Goal: Information Seeking & Learning: Learn about a topic

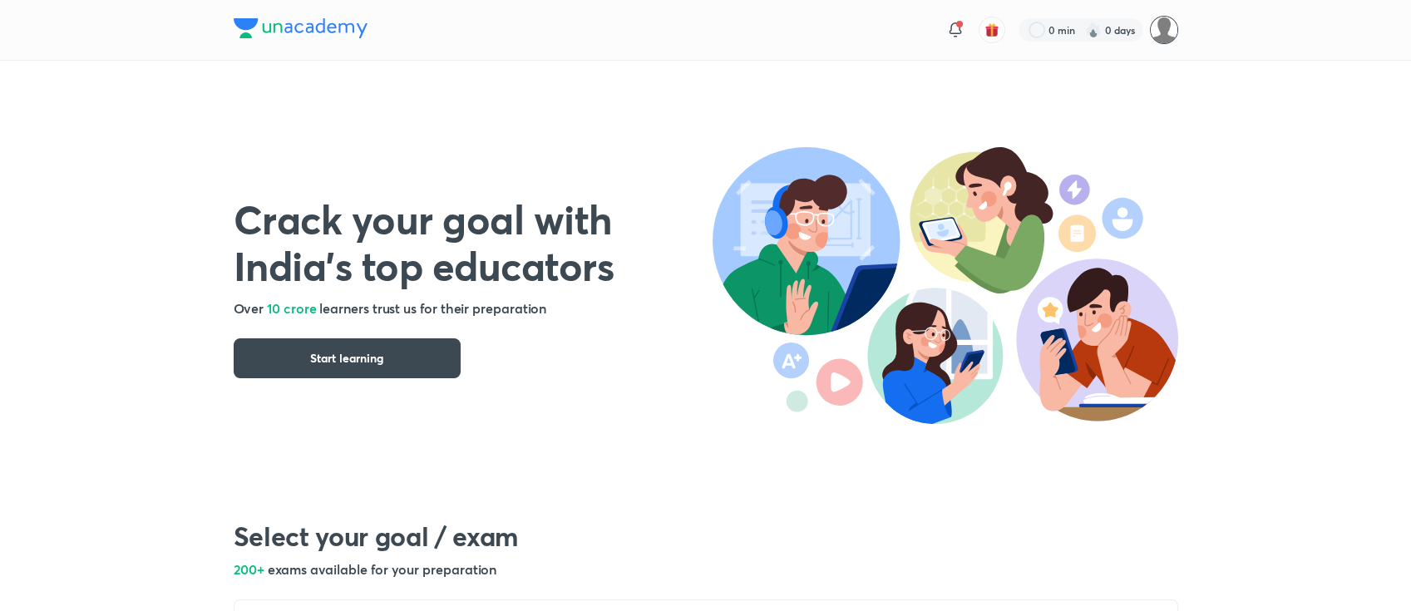
click at [1159, 22] on img at bounding box center [1164, 30] width 28 height 28
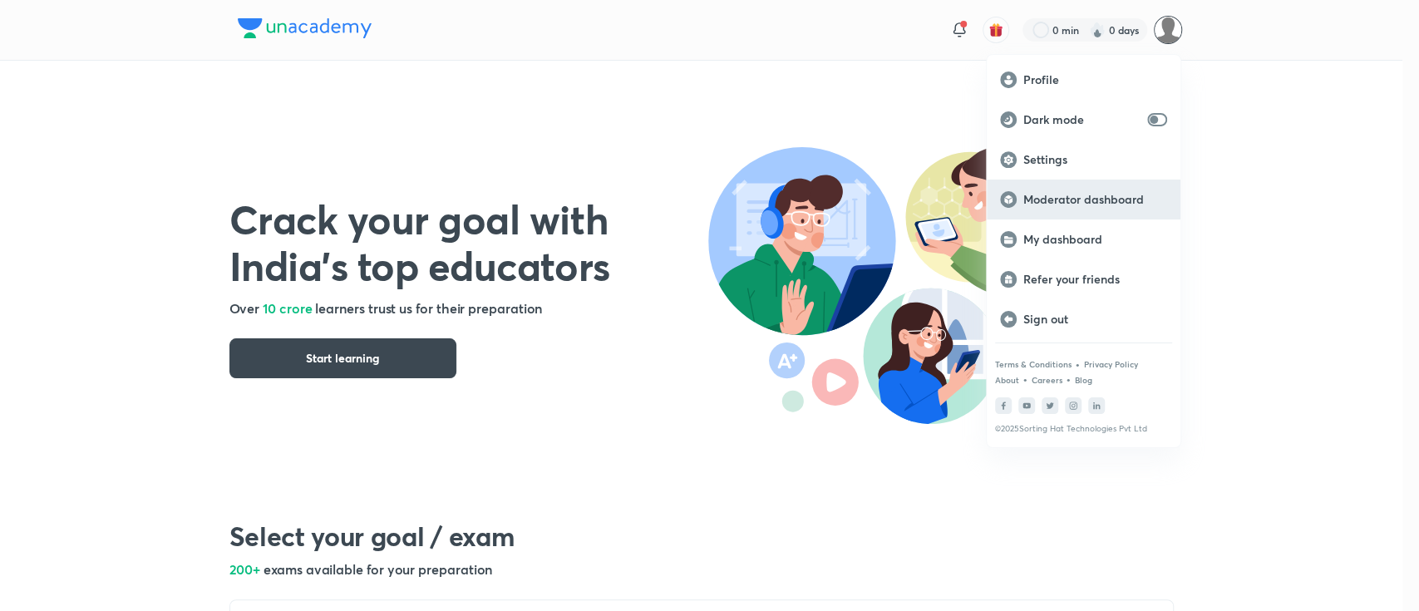
click at [1103, 204] on p "Moderator dashboard" at bounding box center [1096, 199] width 144 height 15
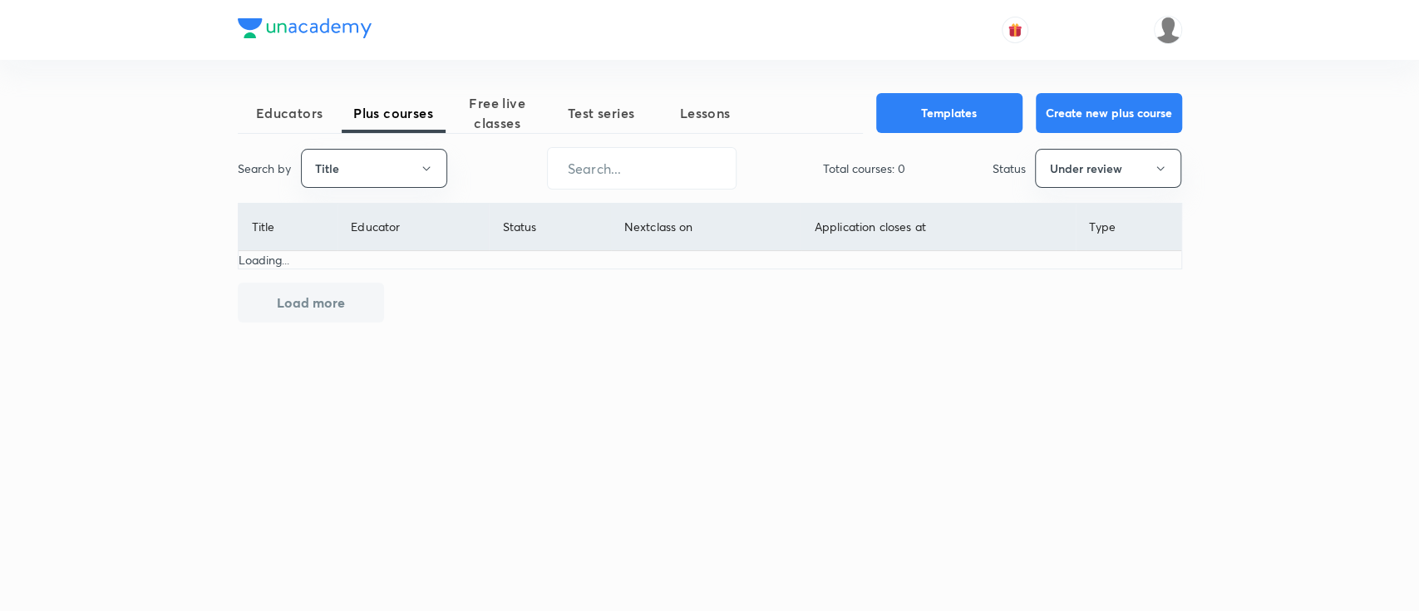
click at [393, 172] on button "Title" at bounding box center [374, 168] width 146 height 39
click at [386, 243] on span "Username" at bounding box center [373, 249] width 125 height 17
click at [649, 170] on input "text" at bounding box center [642, 168] width 188 height 42
paste input "PR9IB7W4V4ZH"
type input "PR9IB7W4V4ZH"
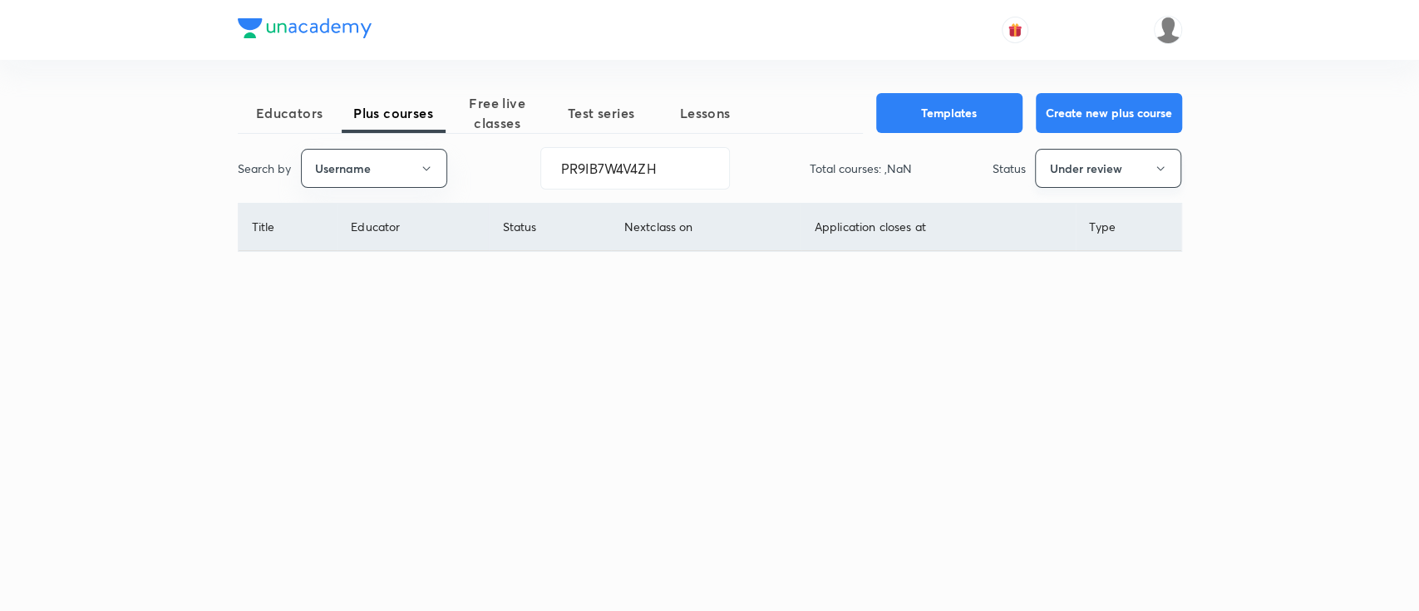
click at [1064, 180] on button "Under review" at bounding box center [1108, 168] width 146 height 39
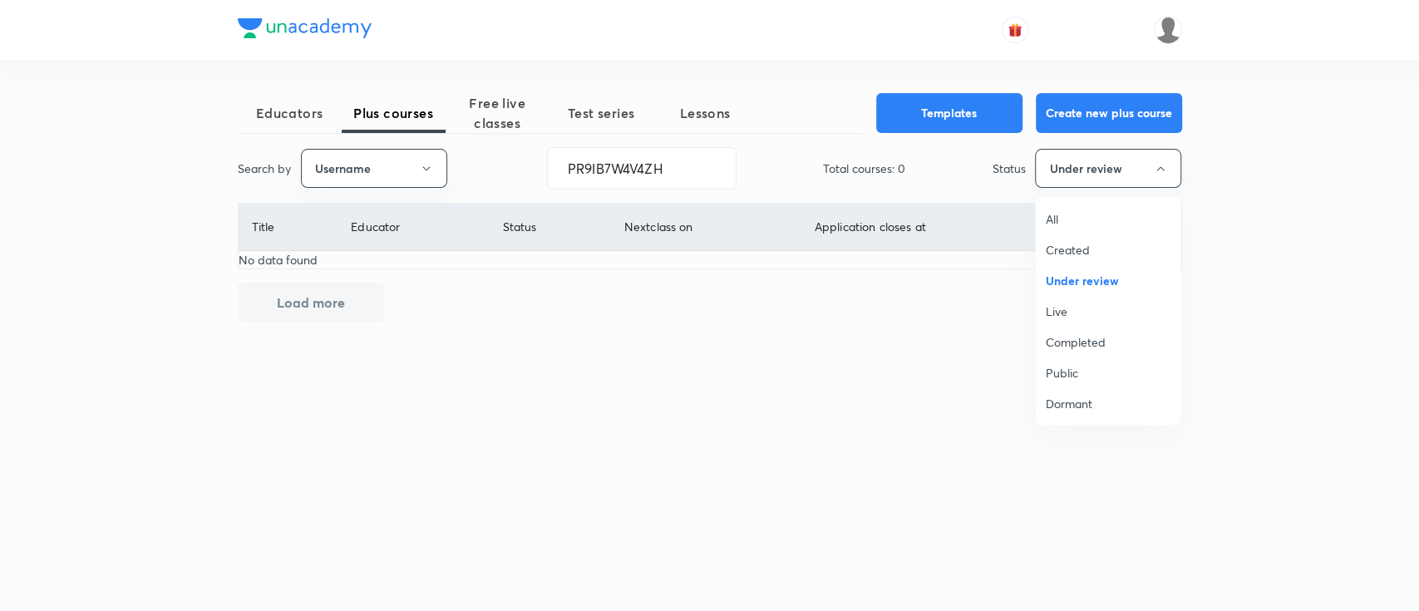
click at [1069, 220] on span "All" at bounding box center [1108, 218] width 125 height 17
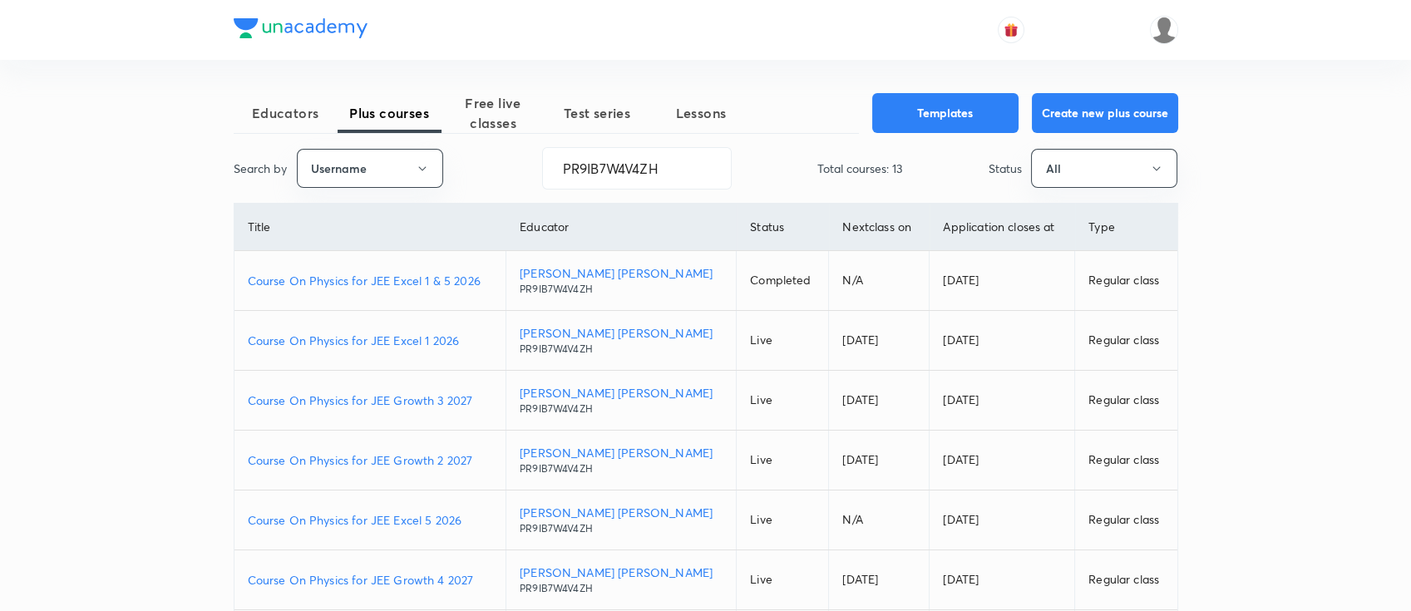
click at [493, 275] on p "Course On Physics for JEE Excel 1 & 5 2026" at bounding box center [370, 280] width 245 height 17
click at [506, 111] on span "Free live classes" at bounding box center [494, 113] width 104 height 40
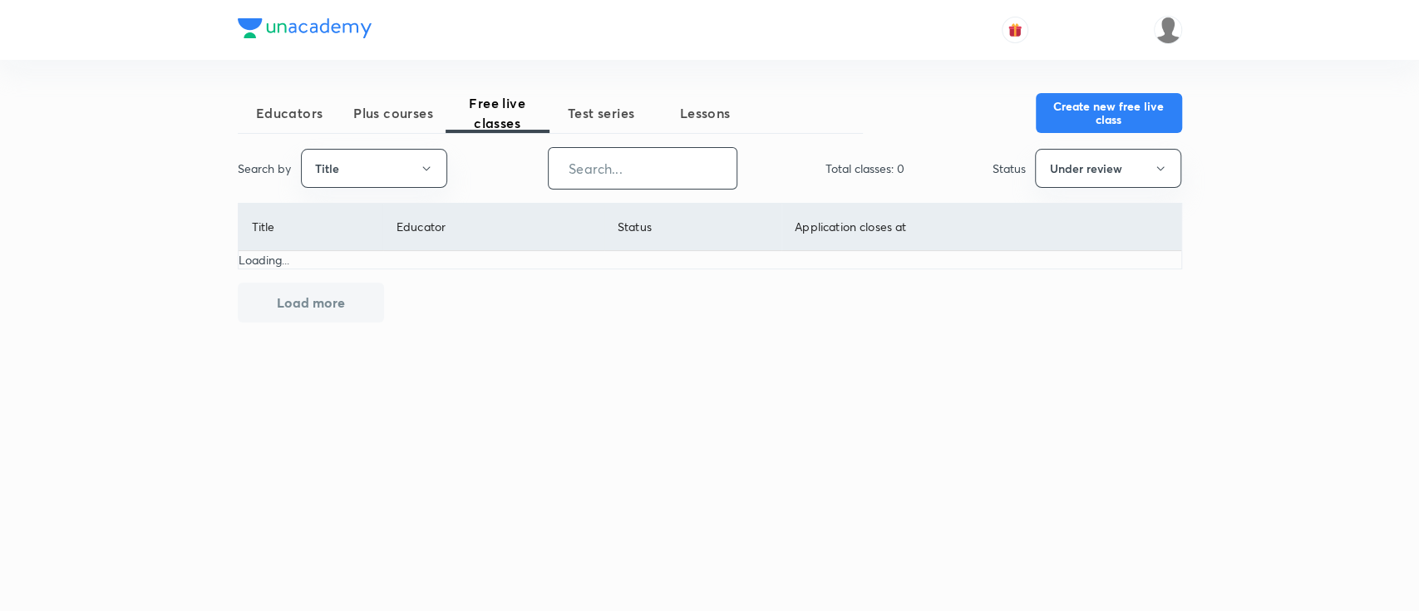
click at [632, 188] on input "text" at bounding box center [643, 168] width 188 height 42
paste input "N7FBWD7P"
type input "N7FBWD7P"
click at [391, 170] on button "Title" at bounding box center [374, 168] width 146 height 39
click at [378, 248] on span "Username" at bounding box center [373, 249] width 125 height 17
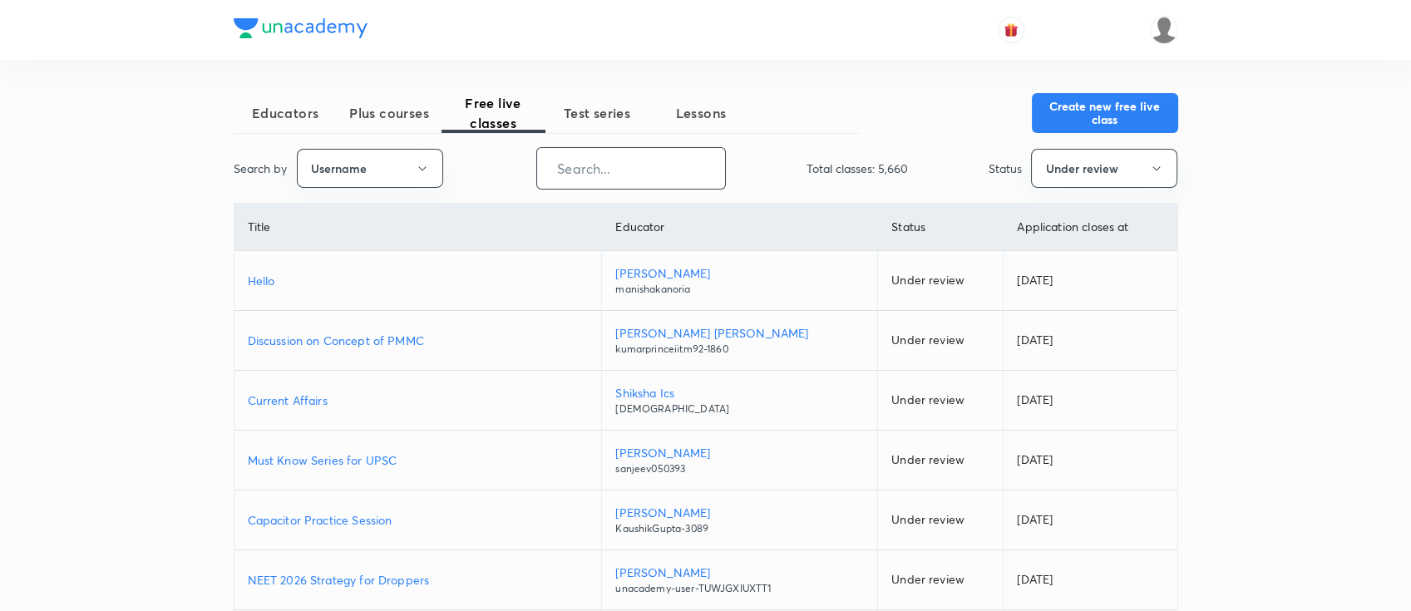
click at [665, 173] on input "text" at bounding box center [631, 168] width 188 height 42
paste input "N7FBWD7P"
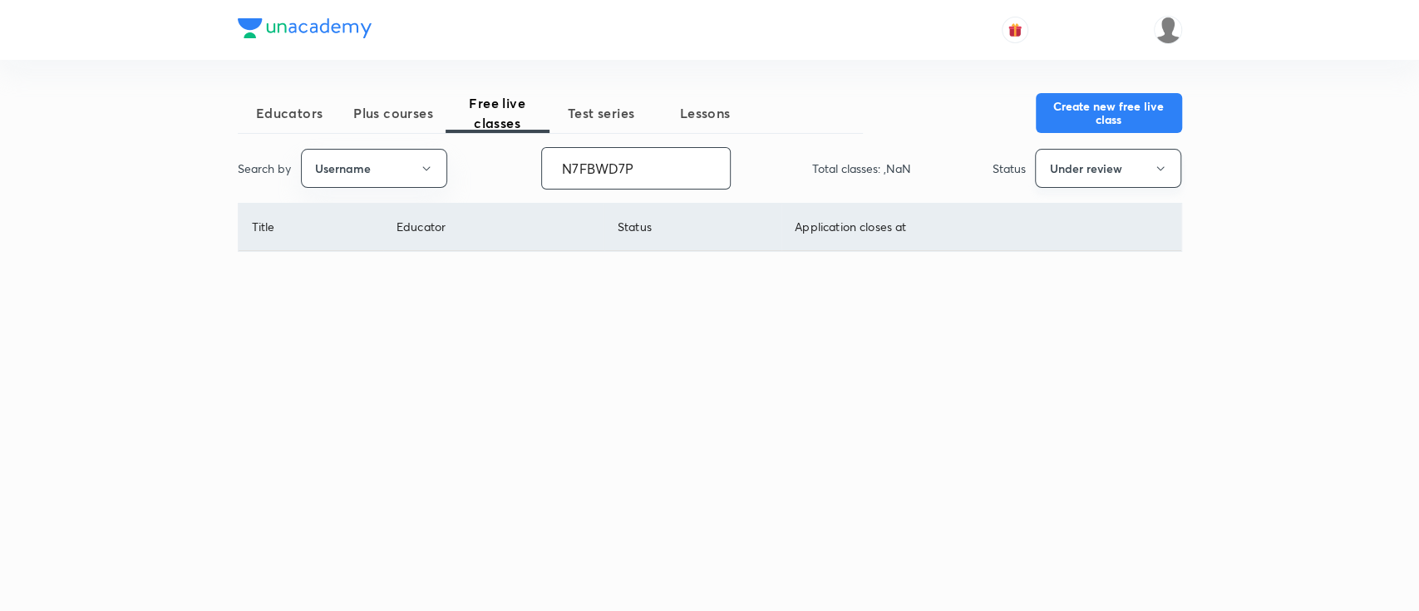
click at [1081, 165] on button "Under review" at bounding box center [1108, 168] width 146 height 39
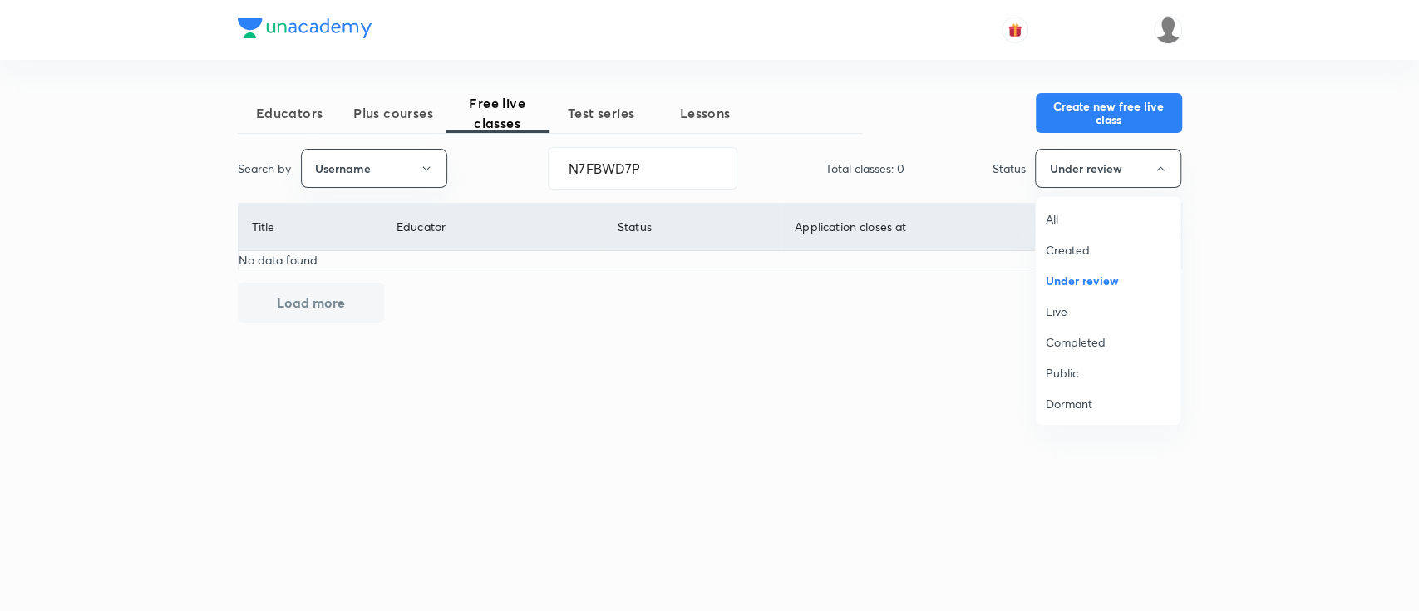
click at [1064, 215] on span "All" at bounding box center [1108, 218] width 125 height 17
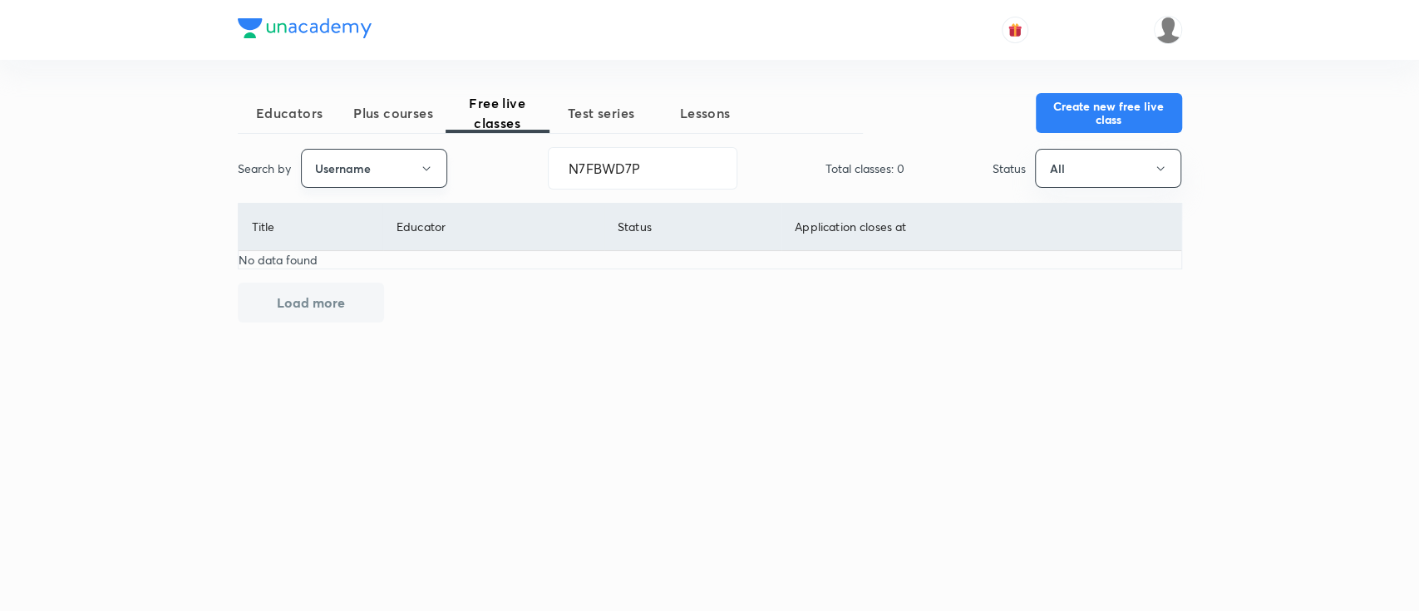
click at [385, 176] on button "Username" at bounding box center [374, 168] width 146 height 39
click at [385, 176] on div at bounding box center [709, 305] width 1419 height 611
drag, startPoint x: 654, startPoint y: 178, endPoint x: 446, endPoint y: 175, distance: 207.9
click at [446, 175] on div "Search by Username N7FBWD7P ​ Total classes: 0 Status All" at bounding box center [710, 168] width 945 height 42
drag, startPoint x: 679, startPoint y: 171, endPoint x: 397, endPoint y: 158, distance: 282.2
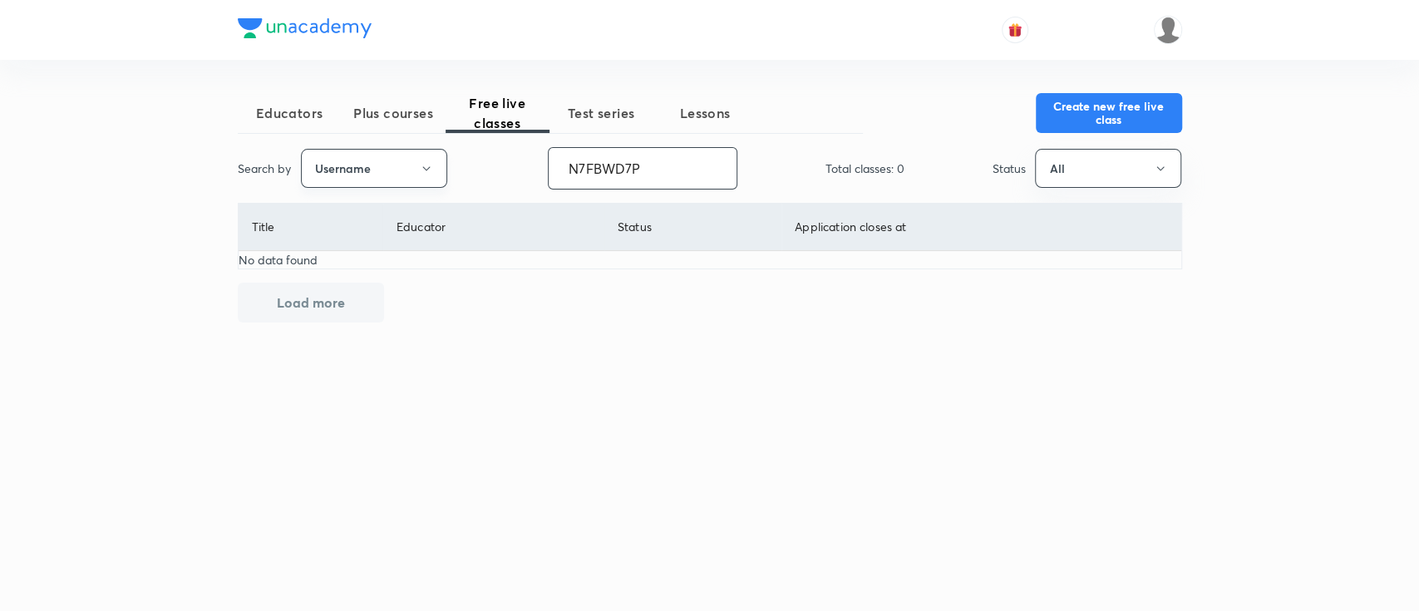
click at [397, 158] on div "Search by Username N7FBWD7P ​ Total classes: 0 Status All" at bounding box center [710, 168] width 945 height 42
paste input "PR9IB7W4V4ZH"
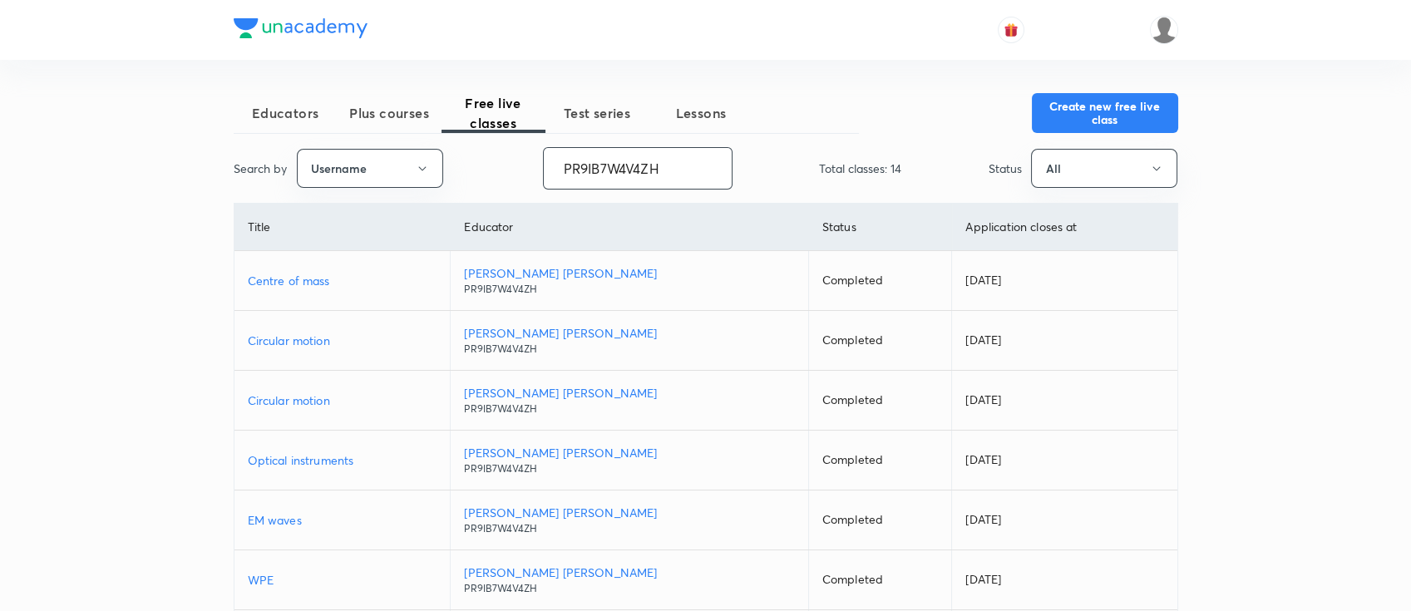
type input "PR9IB7W4V4ZH"
click at [370, 335] on p "Circular motion" at bounding box center [343, 340] width 190 height 17
drag, startPoint x: 684, startPoint y: 163, endPoint x: 518, endPoint y: 169, distance: 166.4
click at [518, 169] on div "Search by Username PR9IB7W4V4ZH ​ Total classes: 14 Status All" at bounding box center [706, 168] width 945 height 42
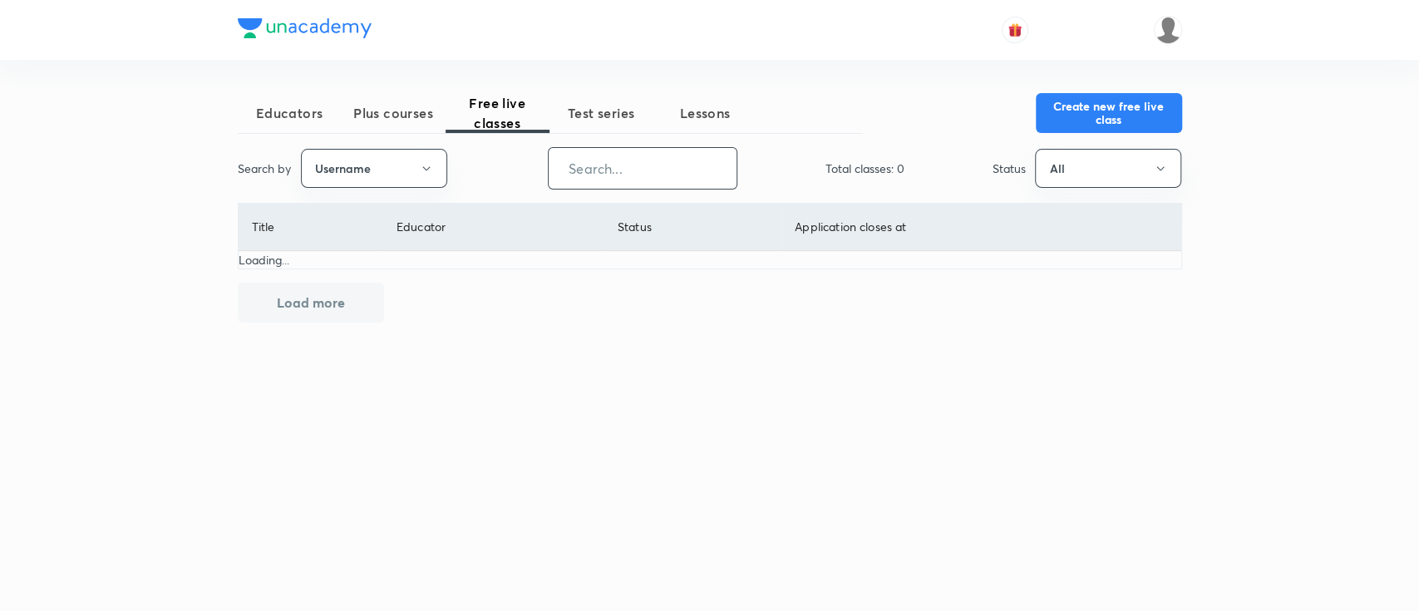
paste input "unacademy-user-641B5I3BQVX2"
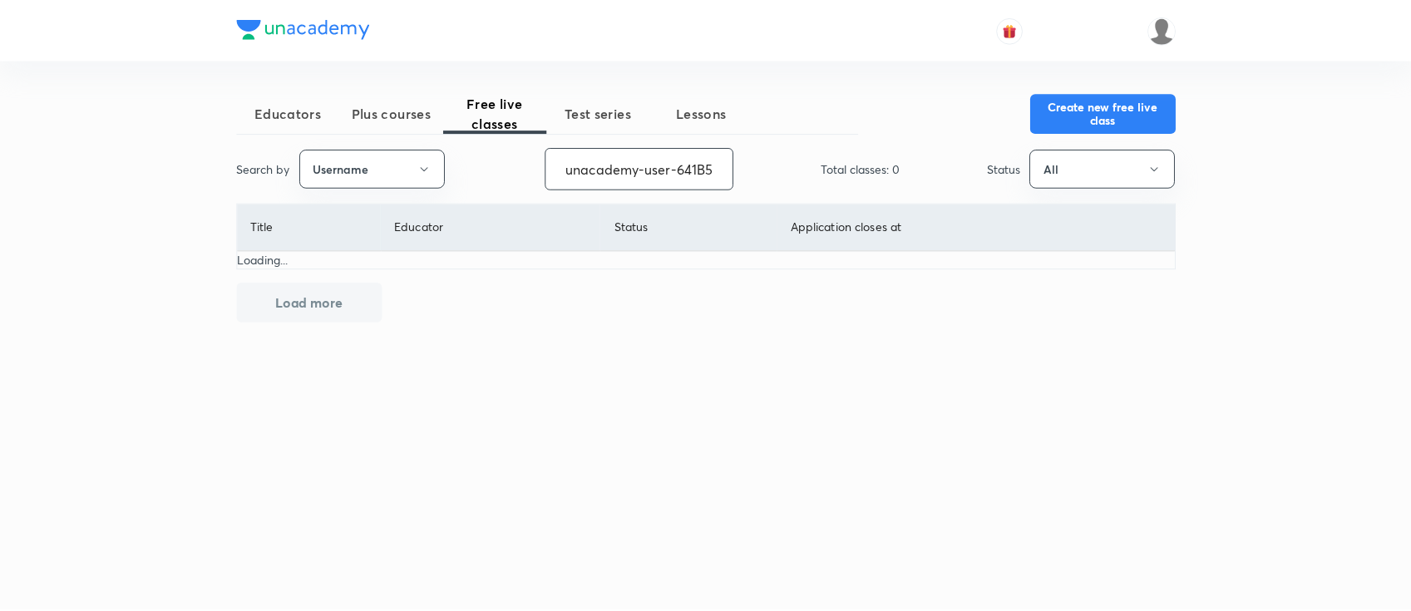
scroll to position [0, 58]
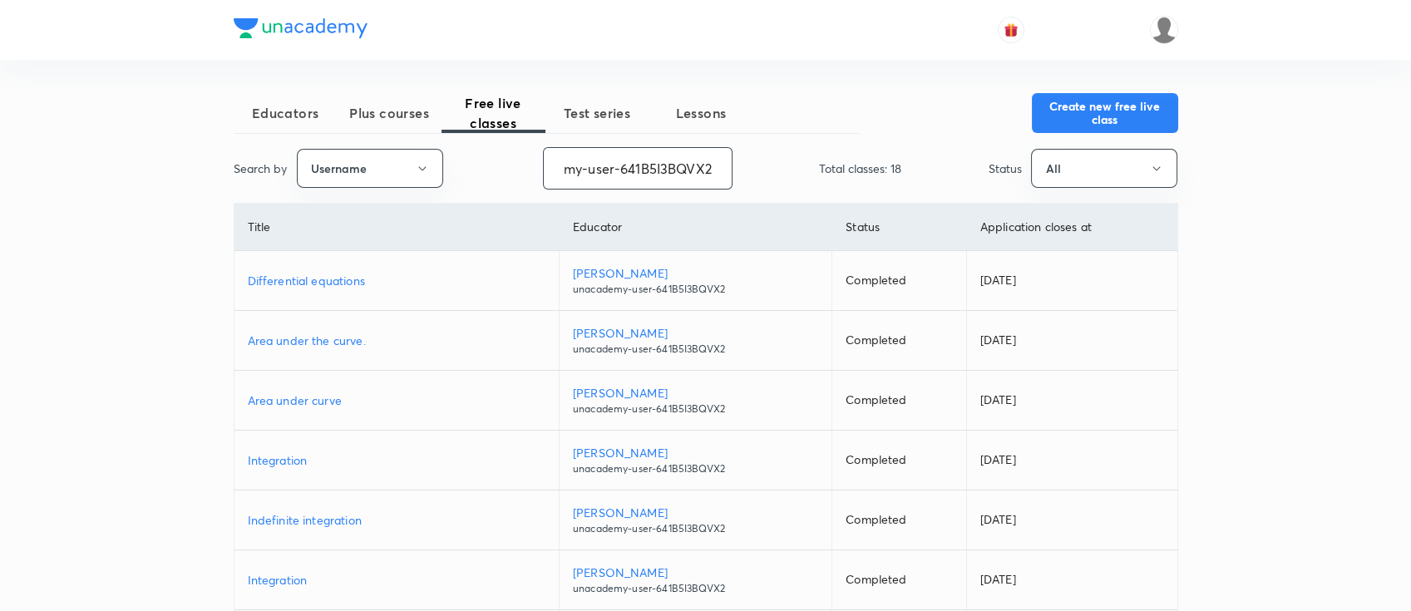
type input "unacademy-user-641B5I3BQVX2"
click at [390, 398] on p "Area under curve" at bounding box center [397, 400] width 298 height 17
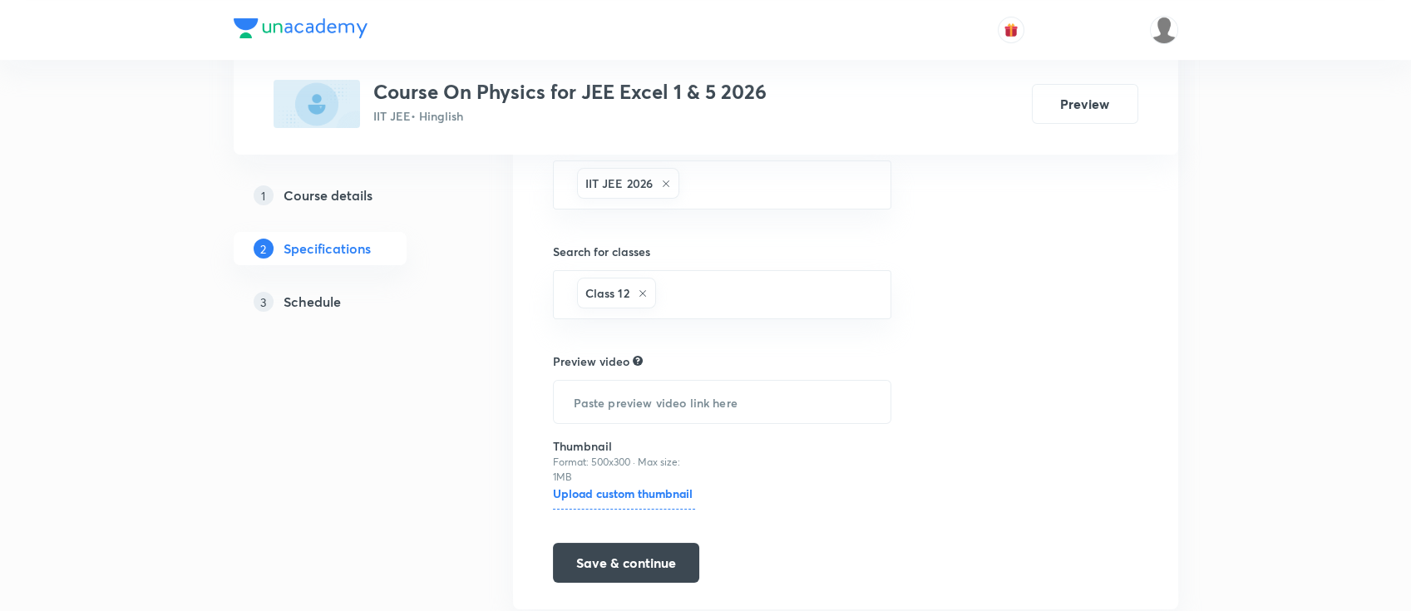
scroll to position [457, 0]
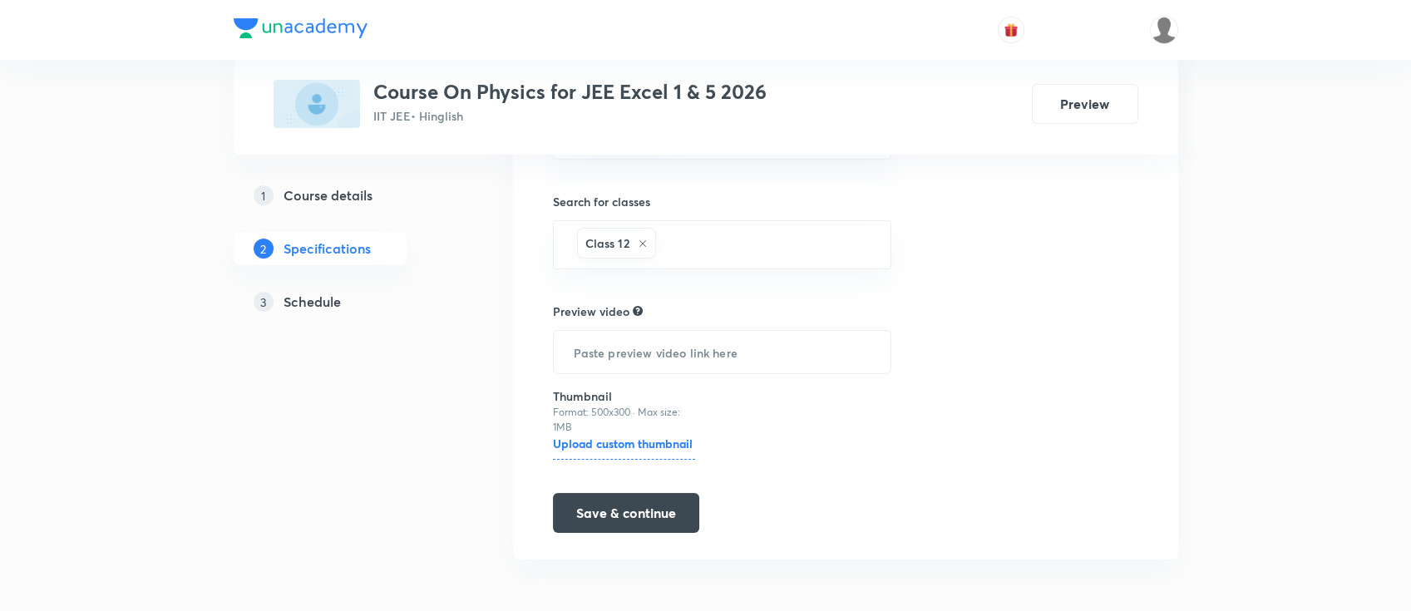
click at [326, 300] on h5 "Schedule" at bounding box center [312, 302] width 57 height 20
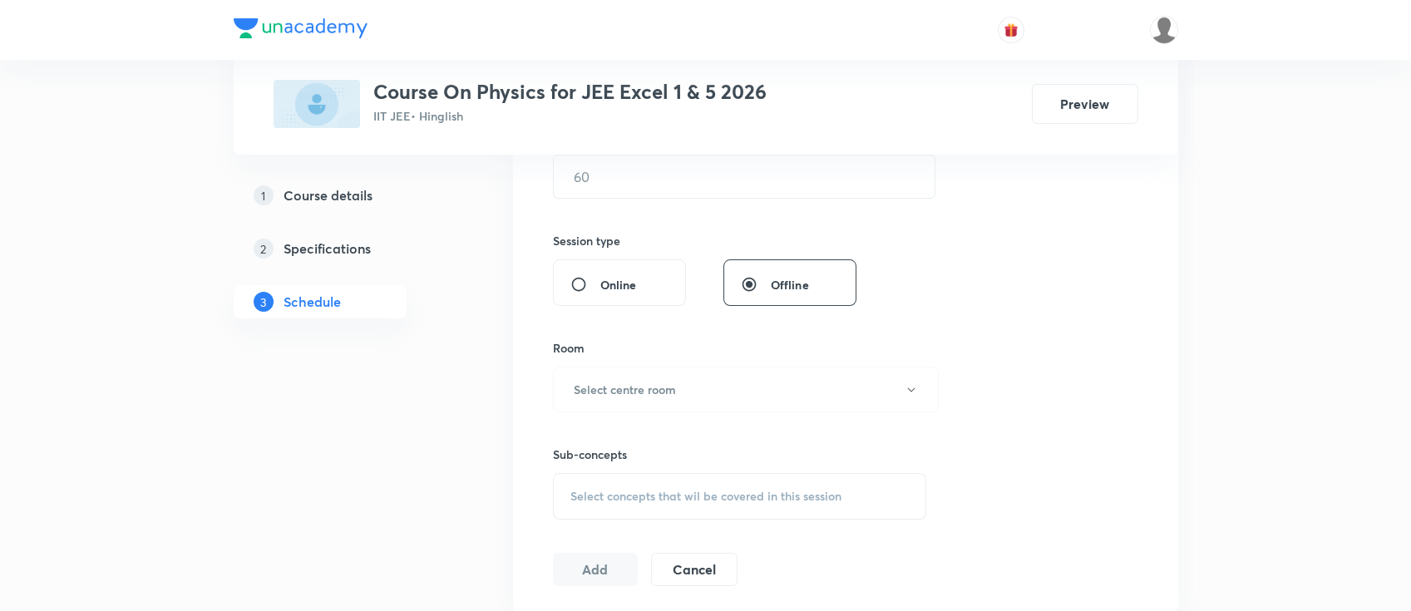
scroll to position [849, 0]
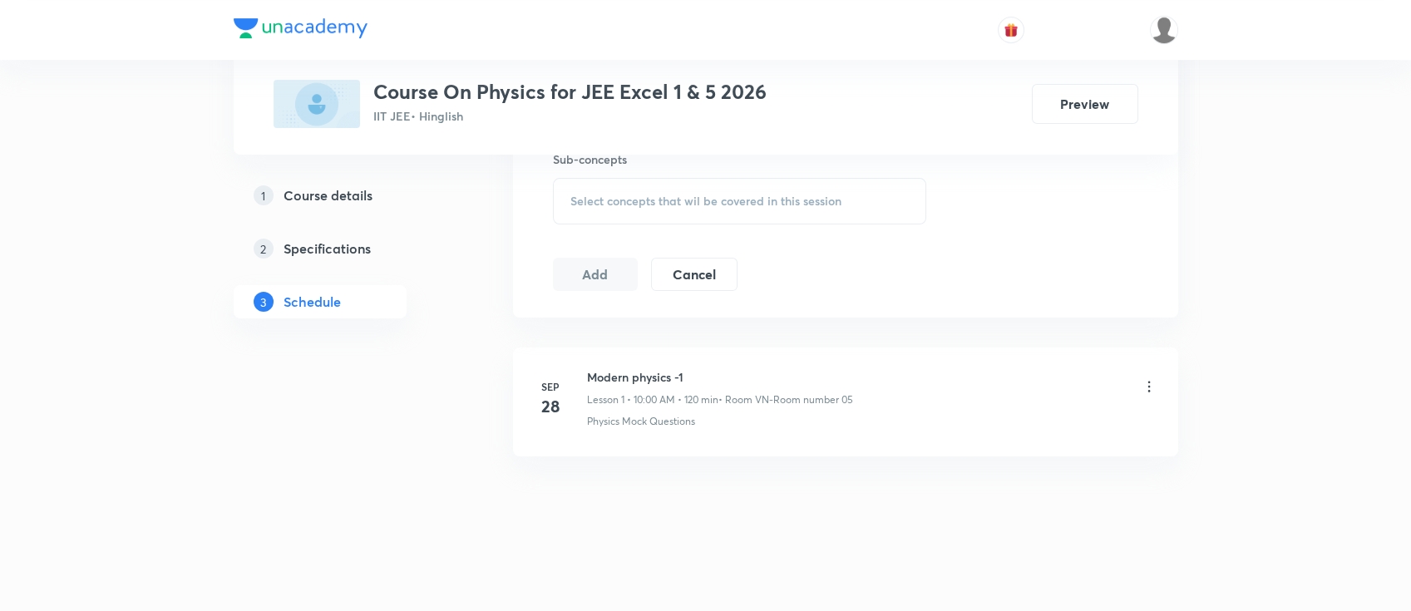
click at [878, 396] on div "Modern physics -1 Lesson 1 • 10:00 AM • 120 min • Room VN-Room number 05" at bounding box center [872, 387] width 570 height 39
click at [985, 396] on div "Modern physics -1 Lesson 1 • 10:00 AM • 120 min • Room VN-Room number 05" at bounding box center [872, 387] width 570 height 39
click at [1144, 384] on icon at bounding box center [1149, 386] width 17 height 17
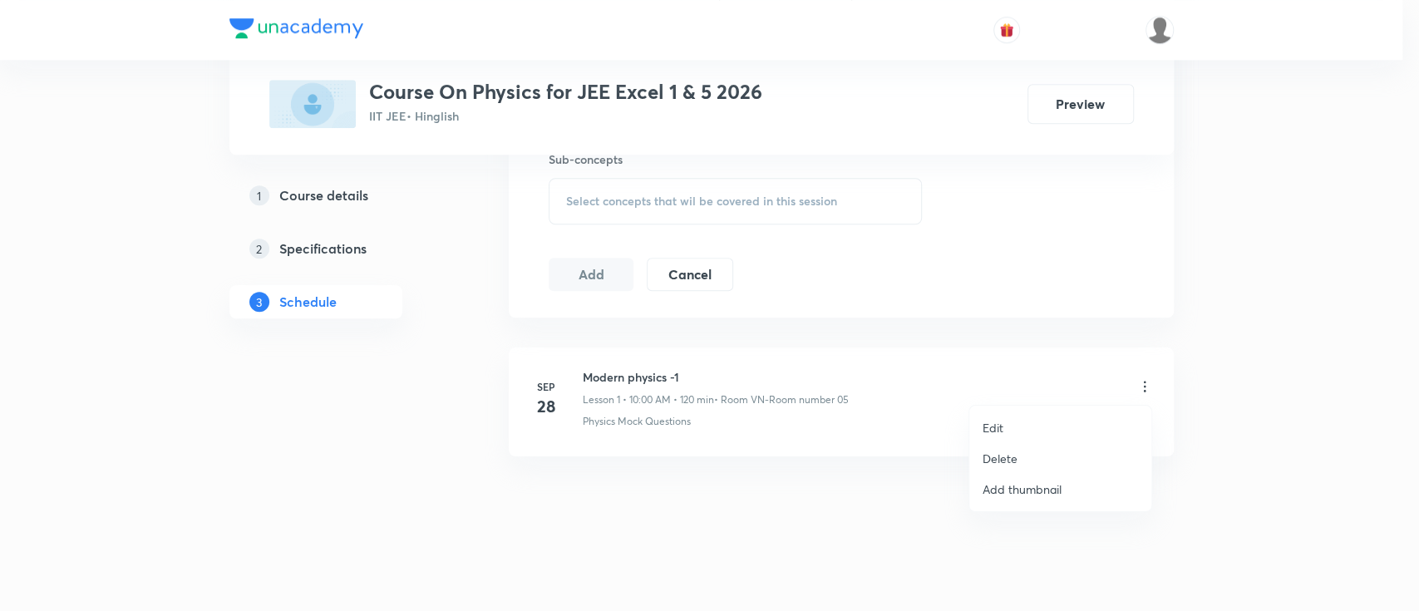
click at [1247, 310] on div at bounding box center [709, 305] width 1419 height 611
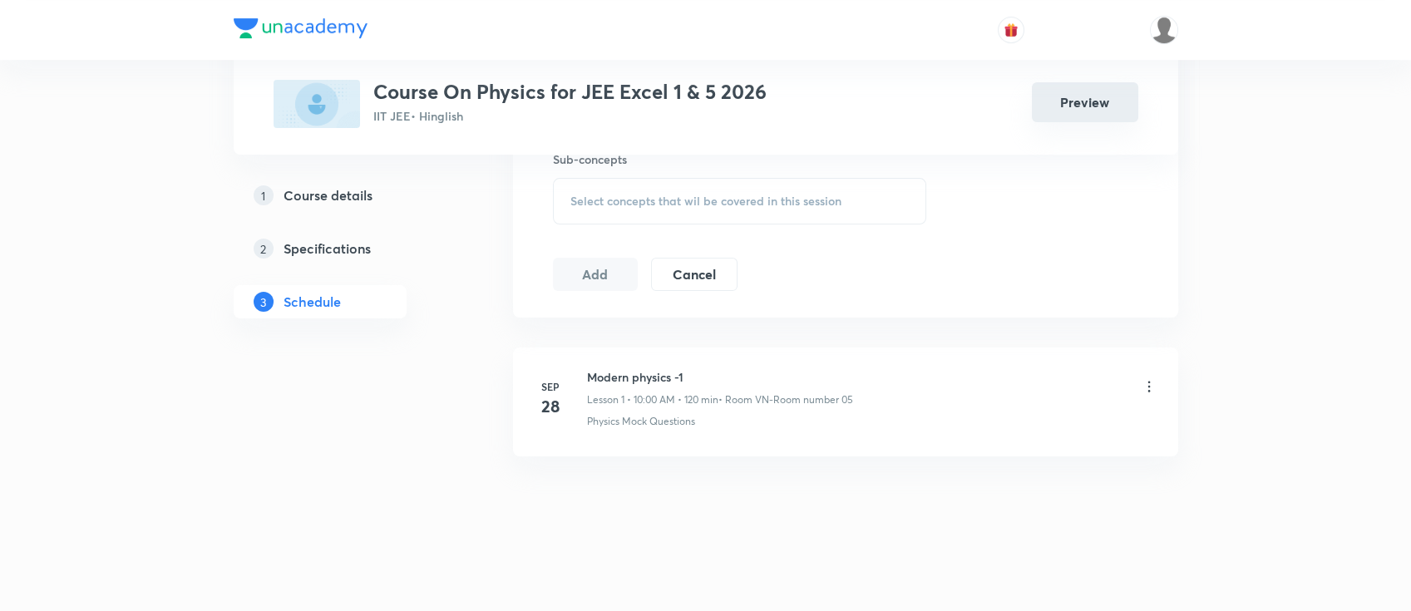
click at [1084, 105] on button "Preview" at bounding box center [1085, 102] width 106 height 40
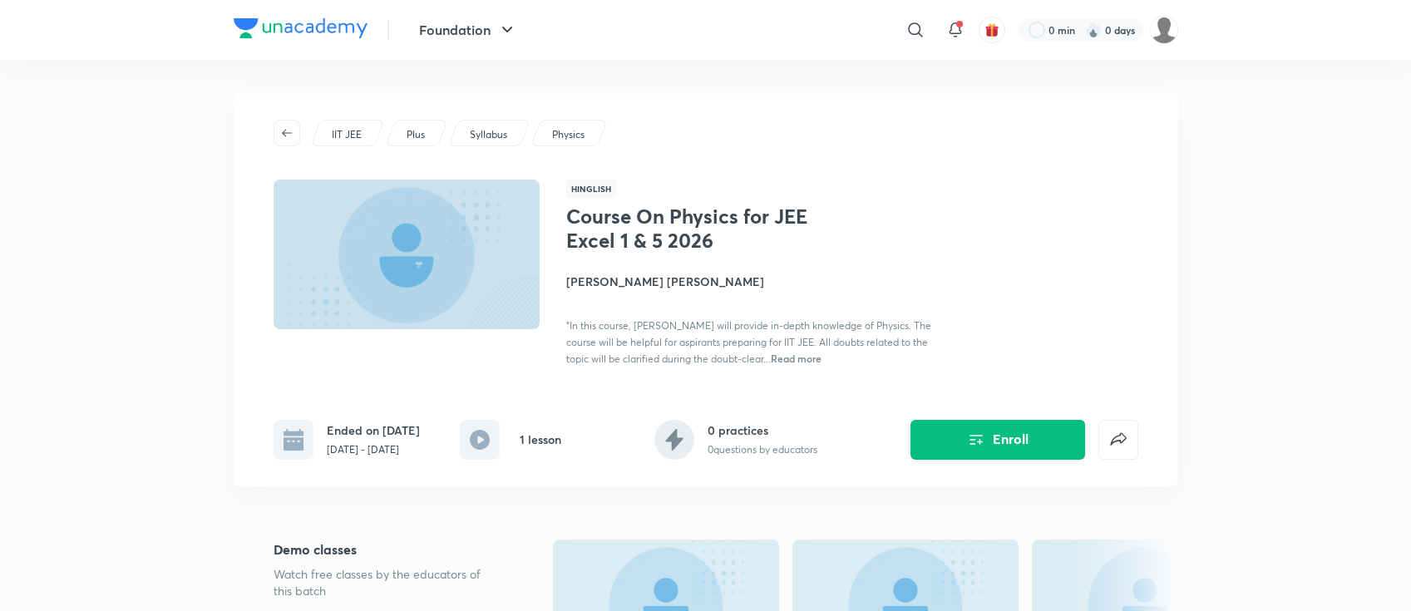
click at [1144, 276] on div "IIT JEE Plus Syllabus Physics Hinglish Course On Physics for JEE Excel 1 & 5 20…" at bounding box center [706, 289] width 945 height 393
click at [1020, 125] on div "IIT JEE Plus Syllabus Physics" at bounding box center [706, 133] width 865 height 27
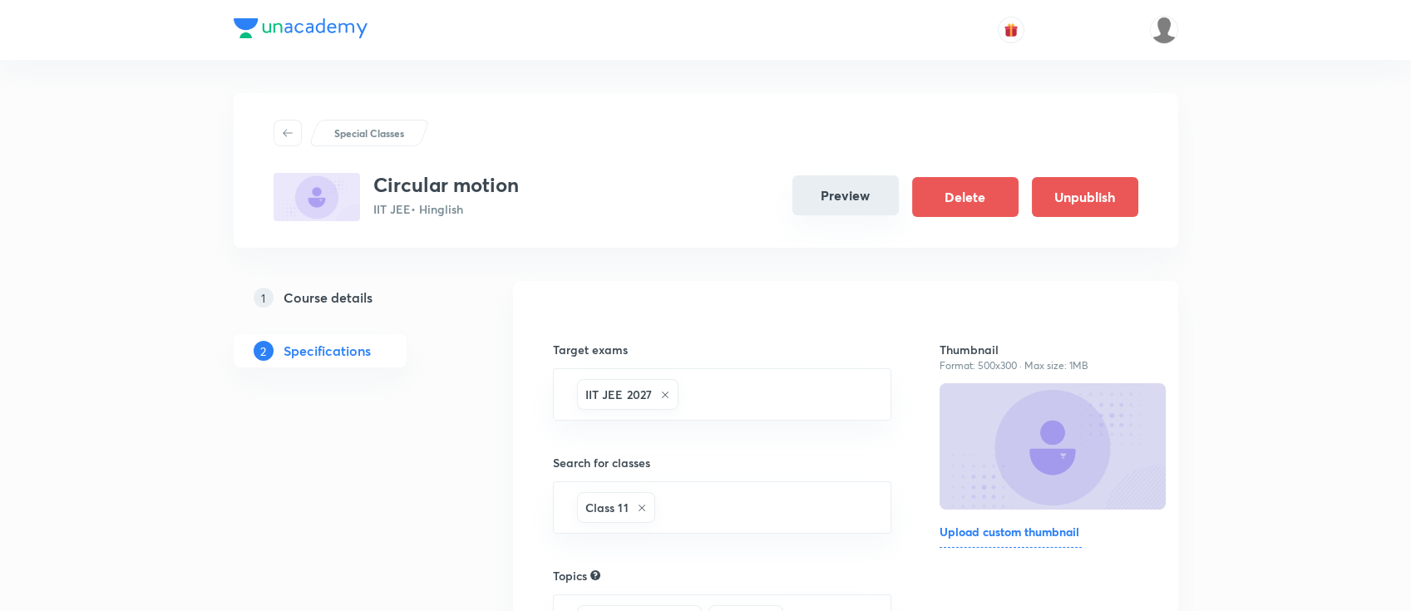
click at [837, 200] on button "Preview" at bounding box center [845, 195] width 106 height 40
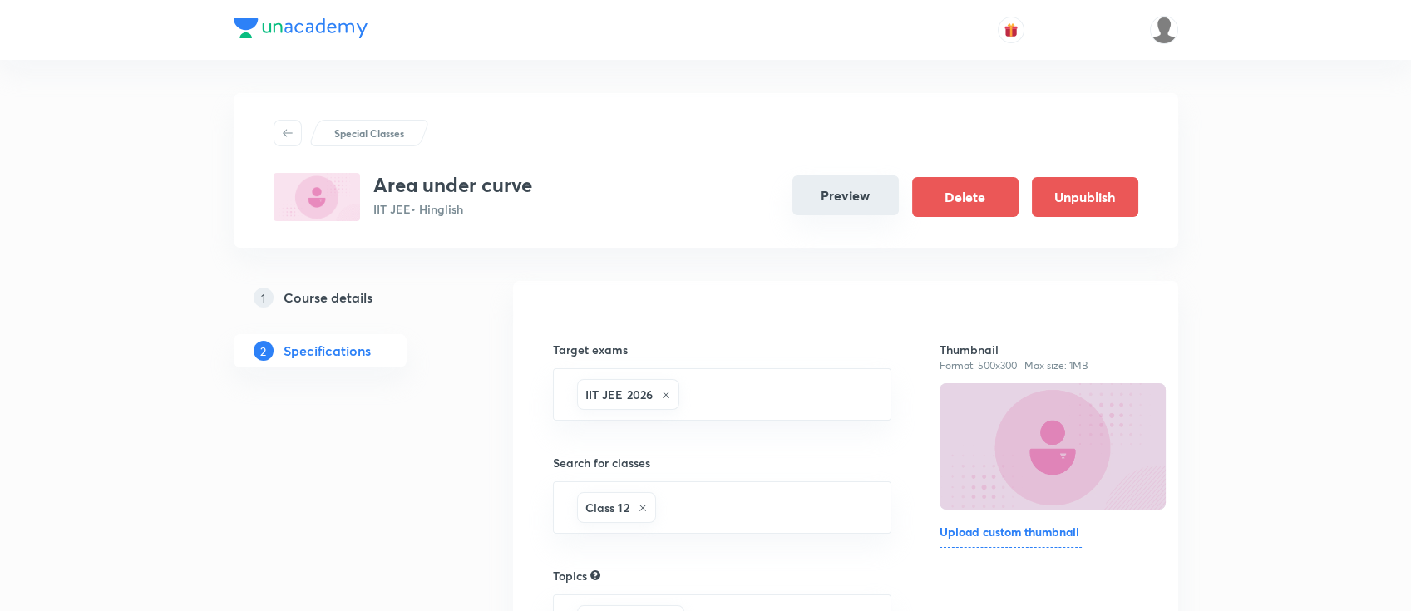
click at [862, 204] on button "Preview" at bounding box center [845, 195] width 106 height 40
